Goal: Check status: Check status

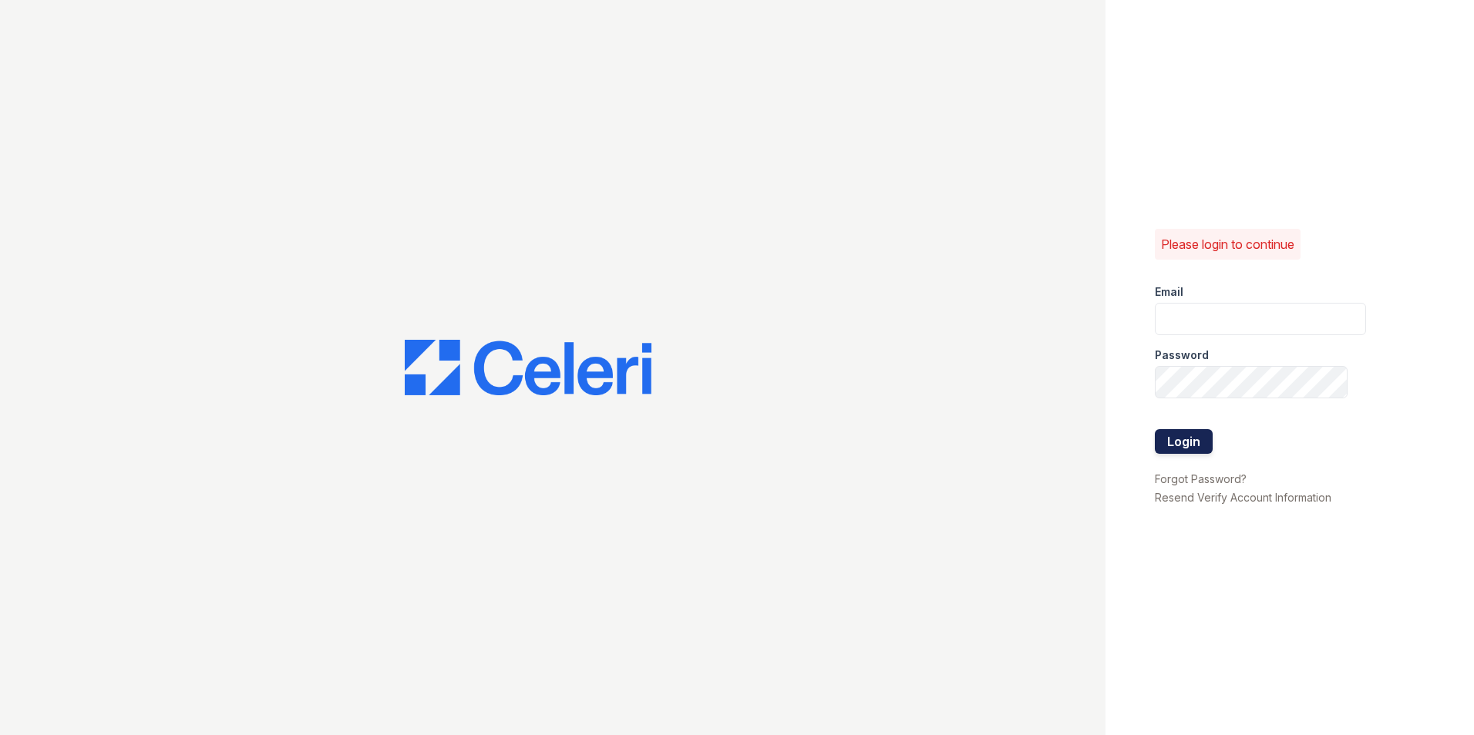
type input "ehudson@mmgmgt.com"
click at [1191, 446] on button "Login" at bounding box center [1184, 441] width 58 height 25
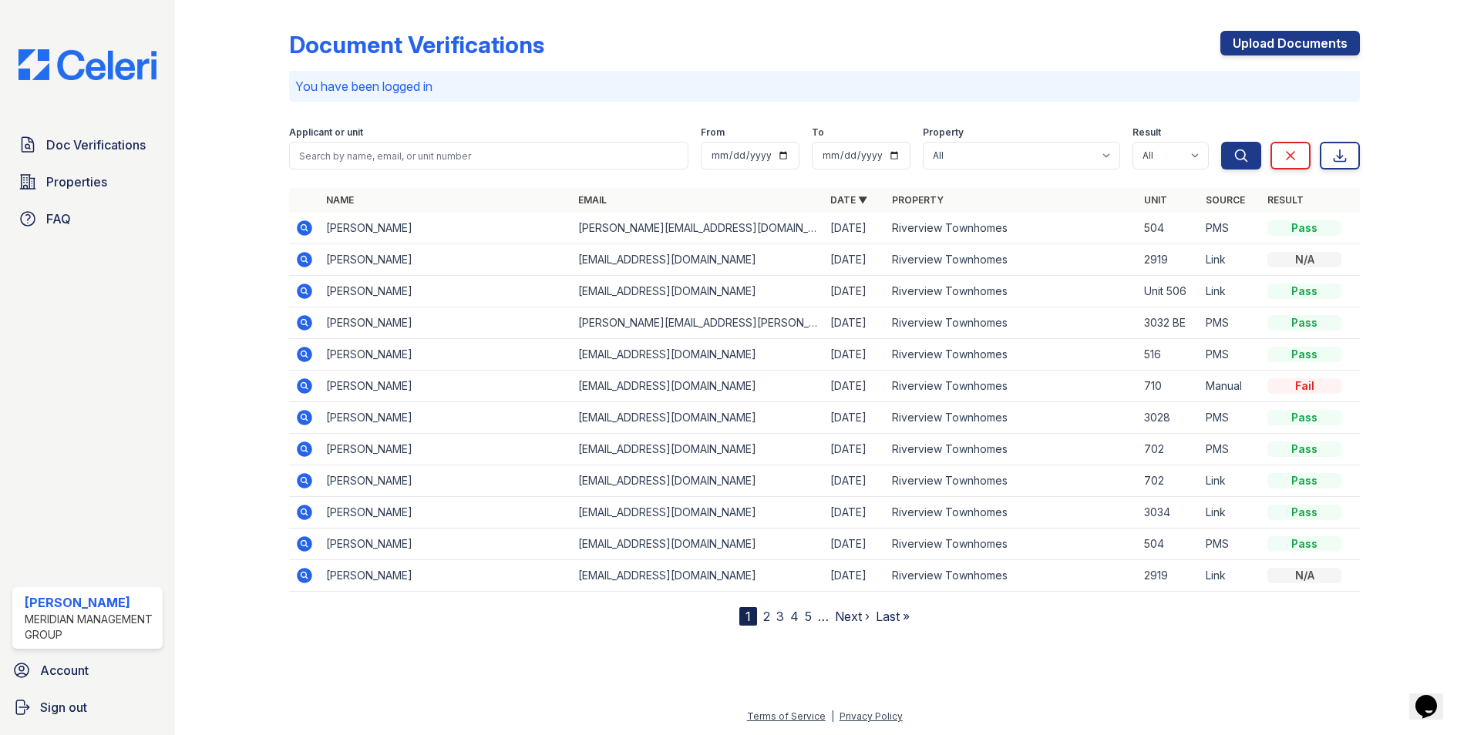
drag, startPoint x: 304, startPoint y: 293, endPoint x: 456, endPoint y: 290, distance: 152.6
click at [304, 293] on icon at bounding box center [304, 291] width 18 height 18
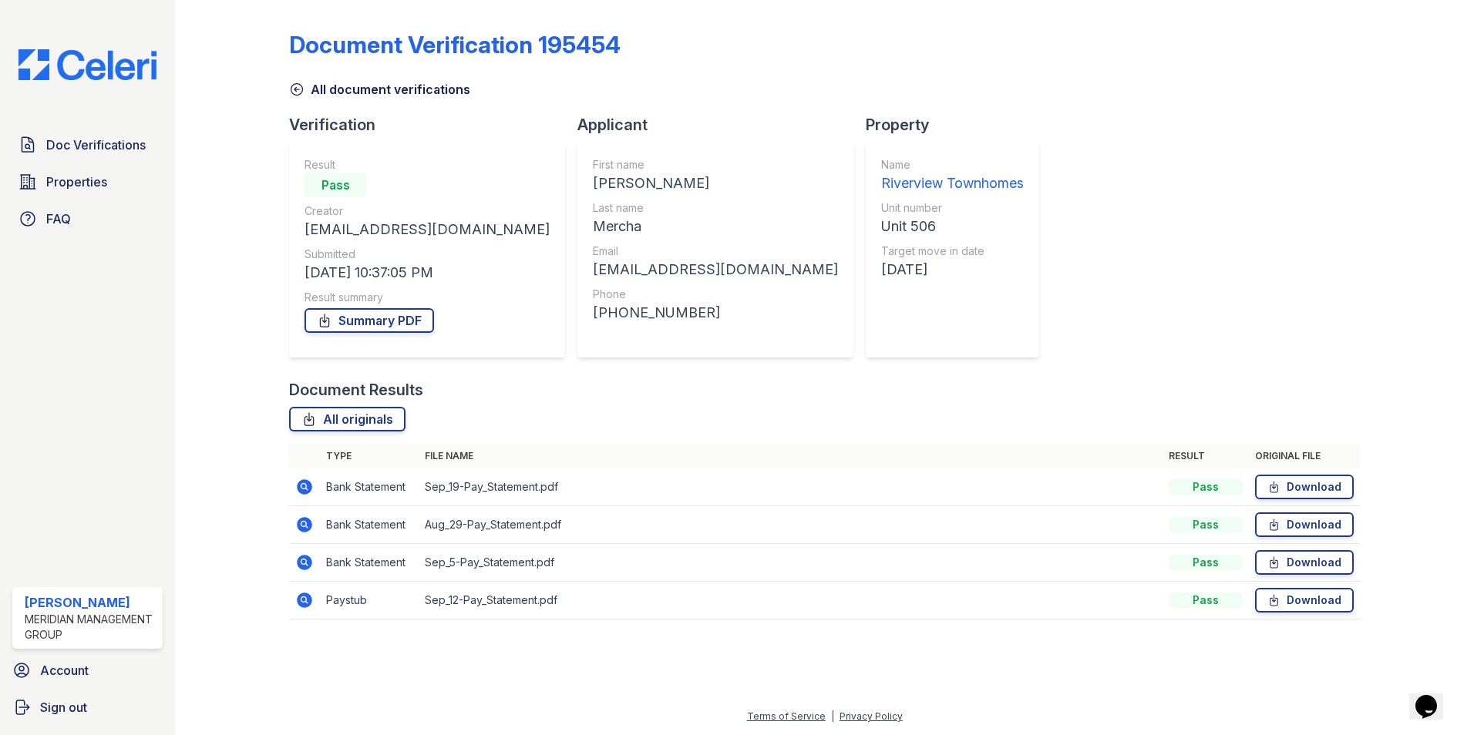
click at [309, 489] on icon at bounding box center [304, 486] width 15 height 15
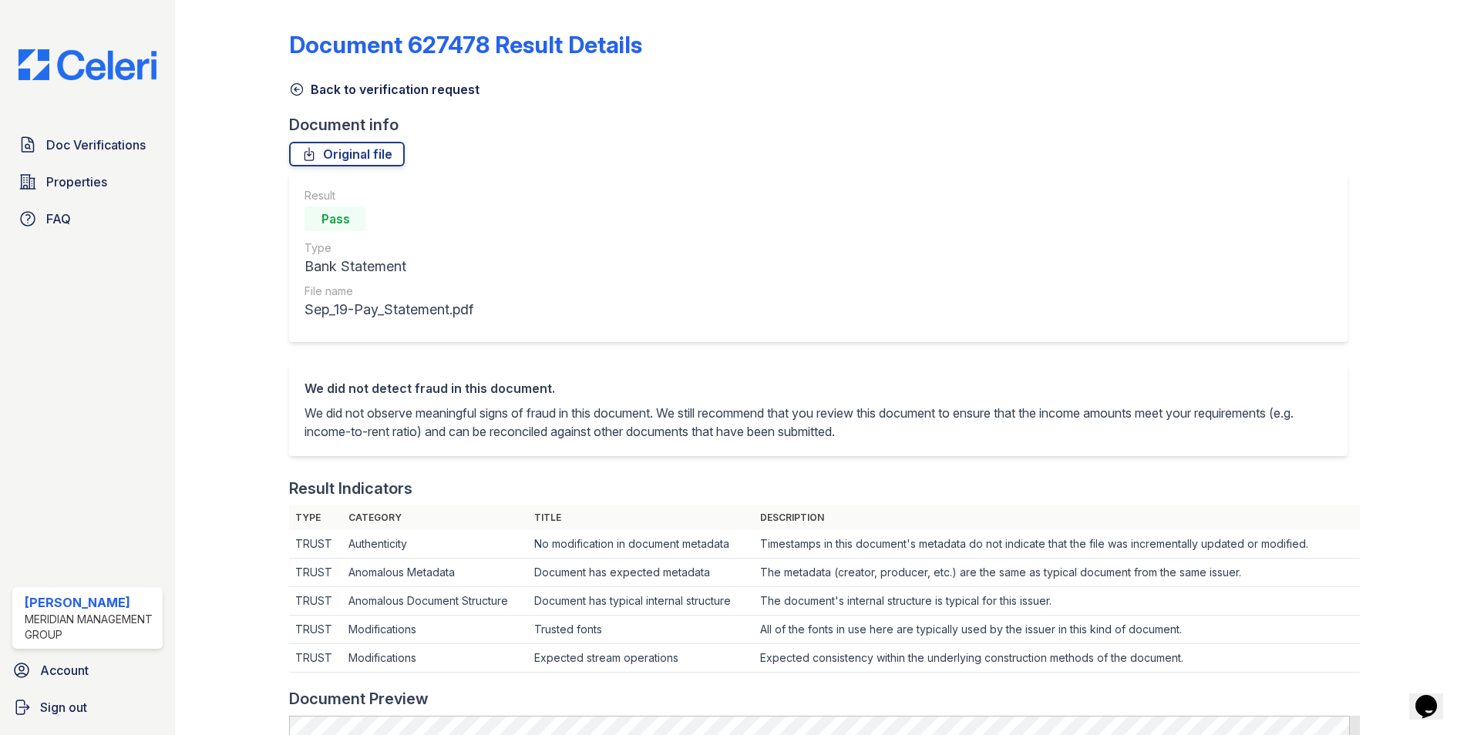
click at [294, 90] on icon at bounding box center [297, 90] width 12 height 12
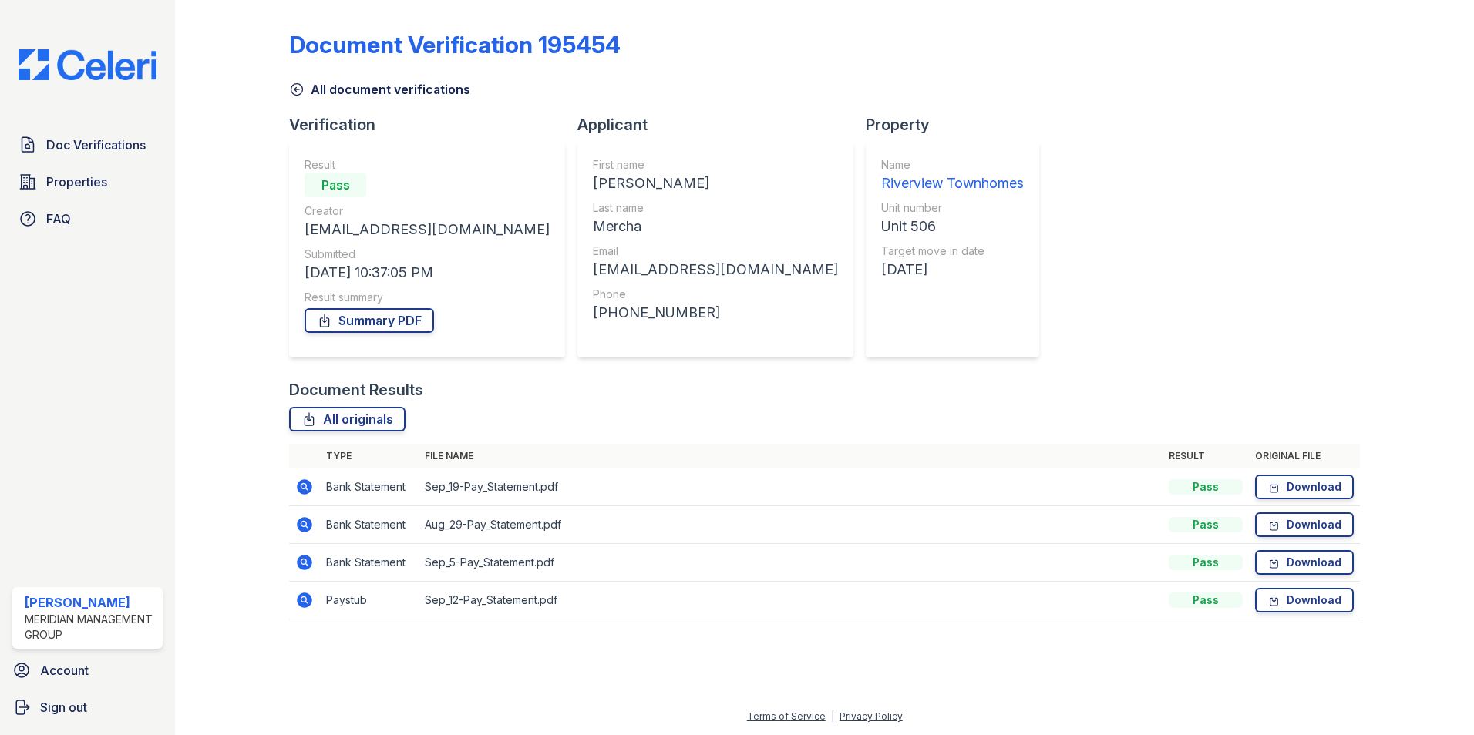
click at [303, 526] on icon at bounding box center [303, 524] width 4 height 4
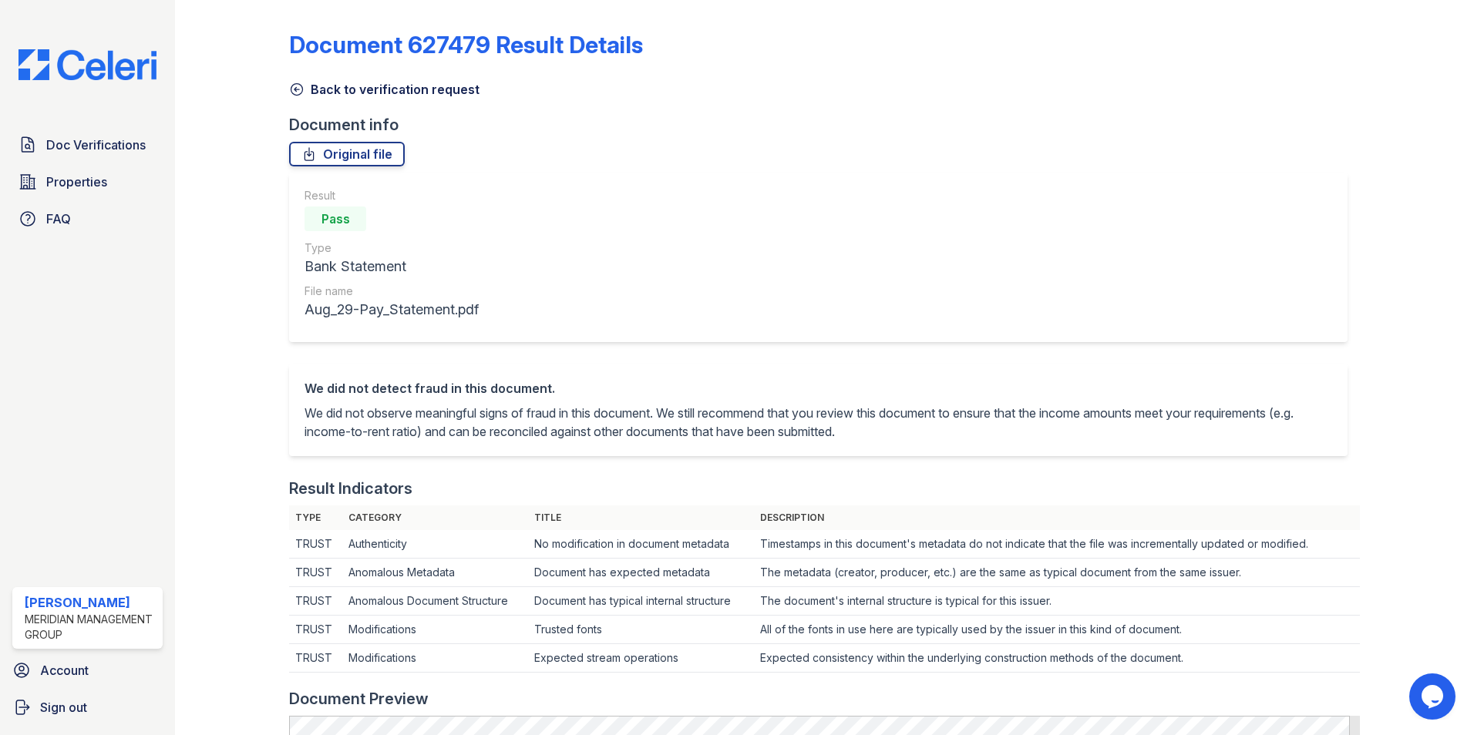
click at [292, 86] on icon at bounding box center [296, 89] width 15 height 15
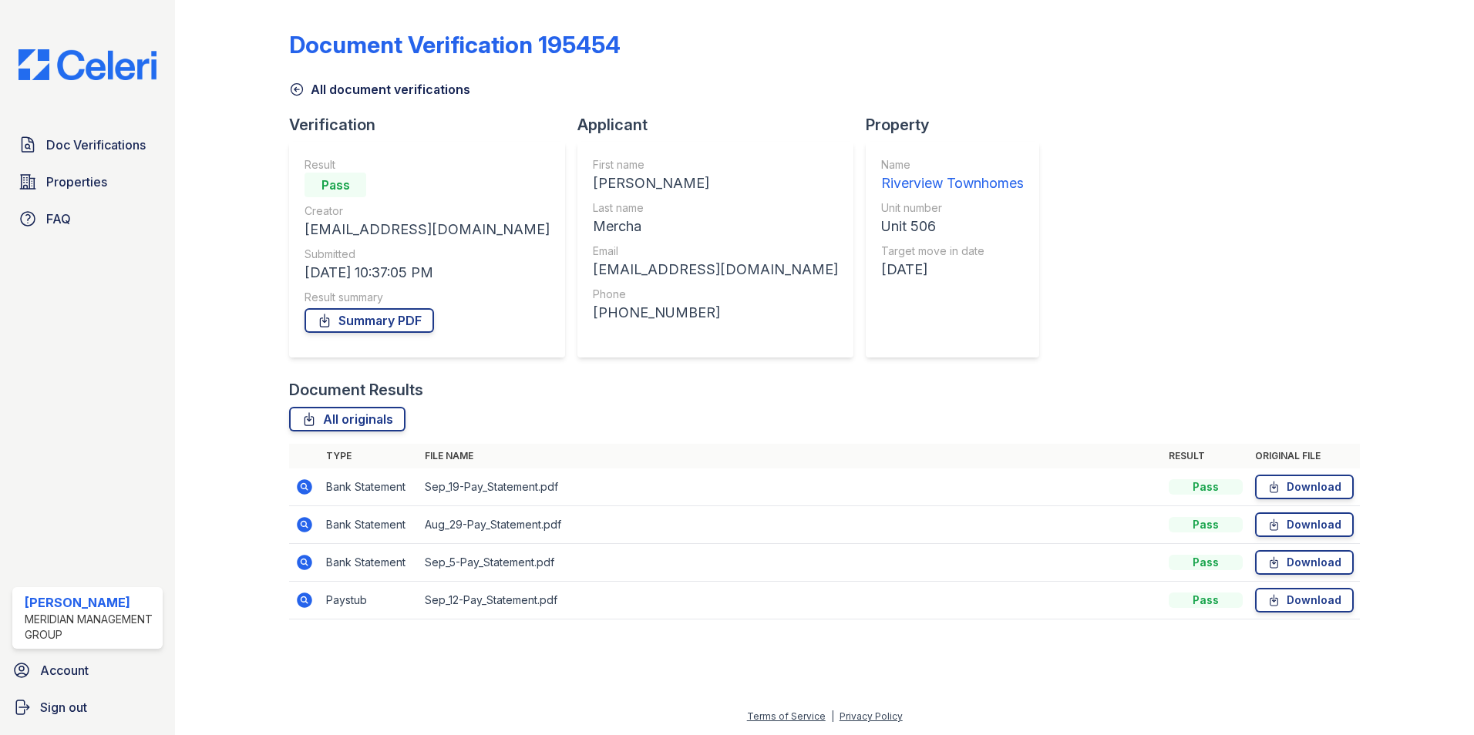
click at [295, 86] on icon at bounding box center [296, 89] width 15 height 15
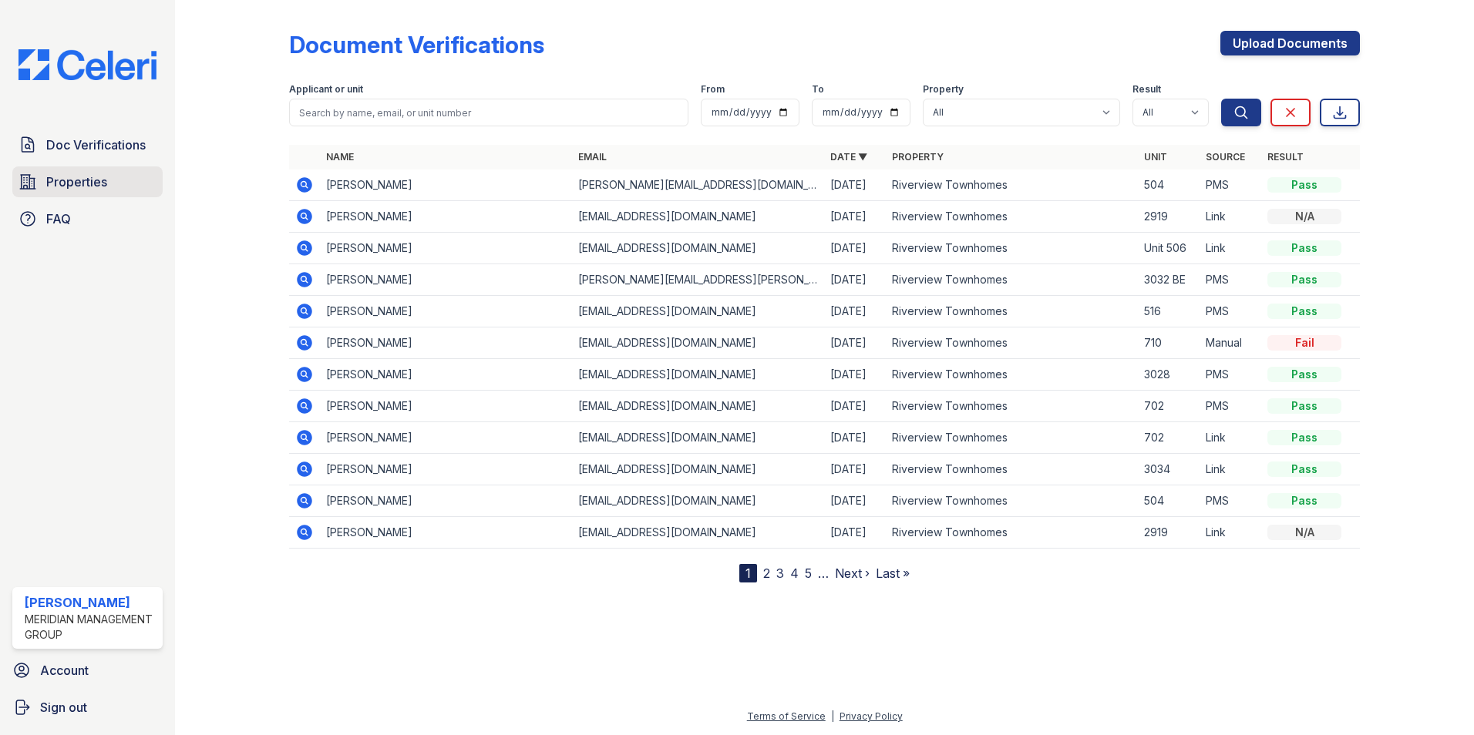
click at [75, 180] on span "Properties" at bounding box center [76, 182] width 61 height 18
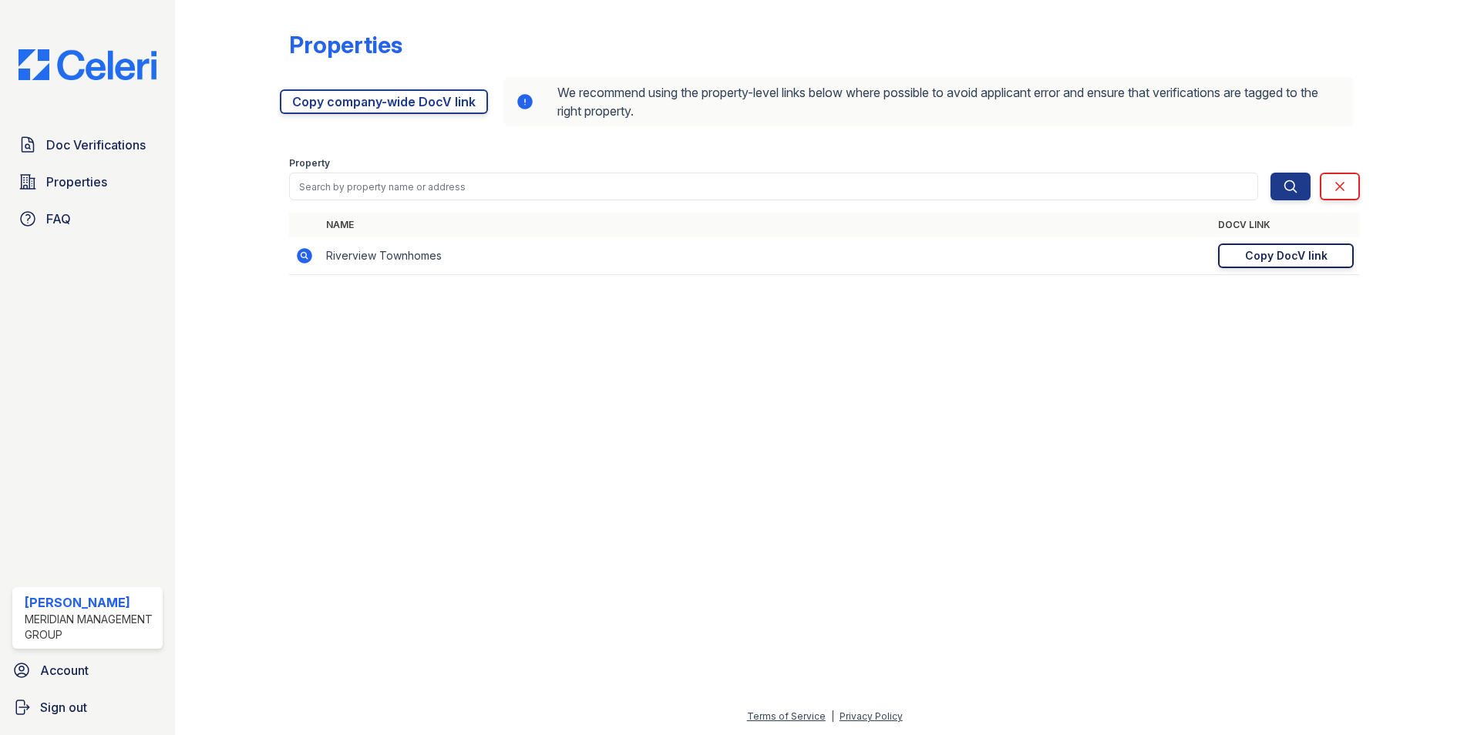
click at [1305, 254] on div "Copy DocV link" at bounding box center [1286, 255] width 82 height 15
